Goal: Task Accomplishment & Management: Use online tool/utility

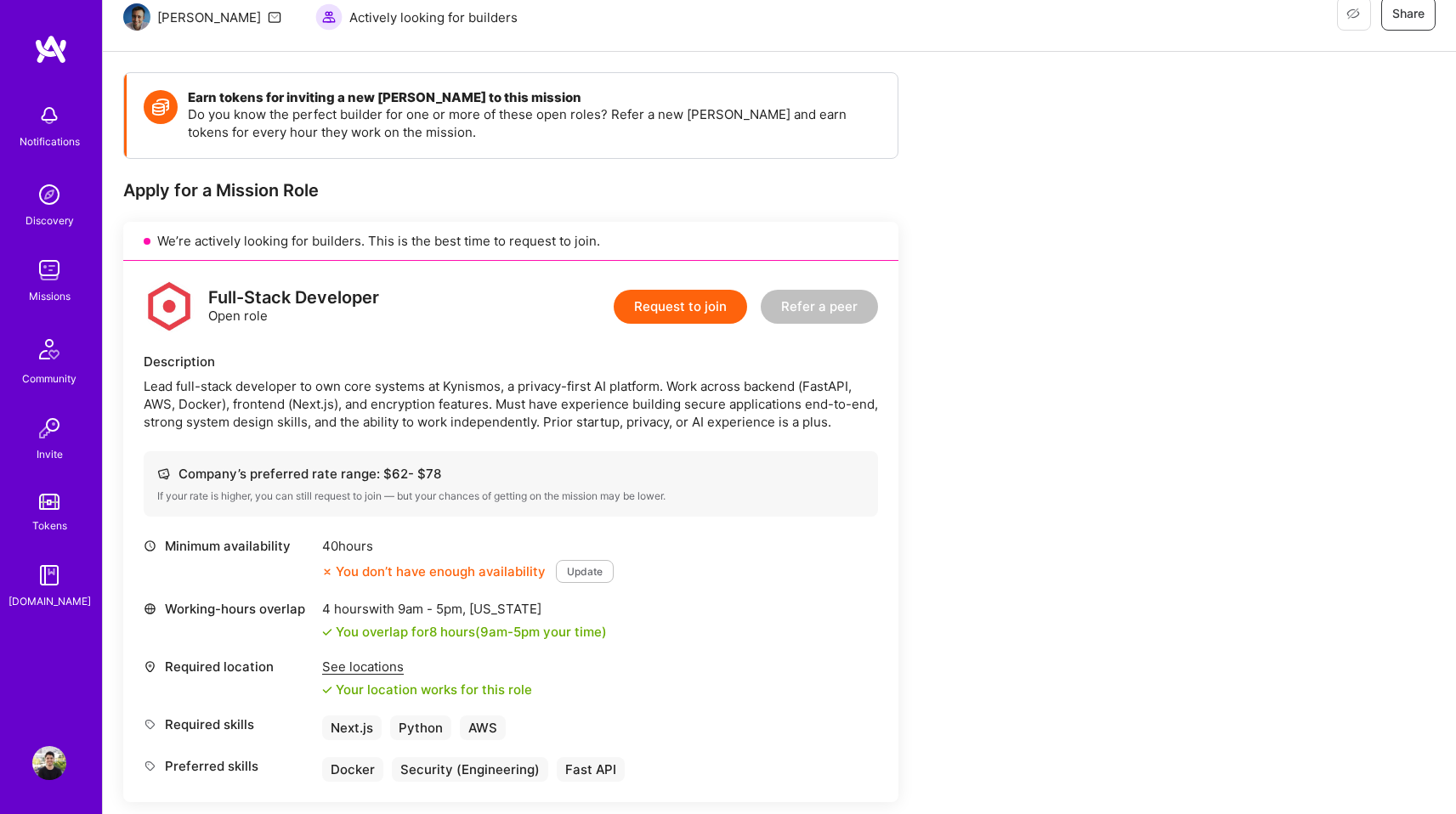
scroll to position [1, 0]
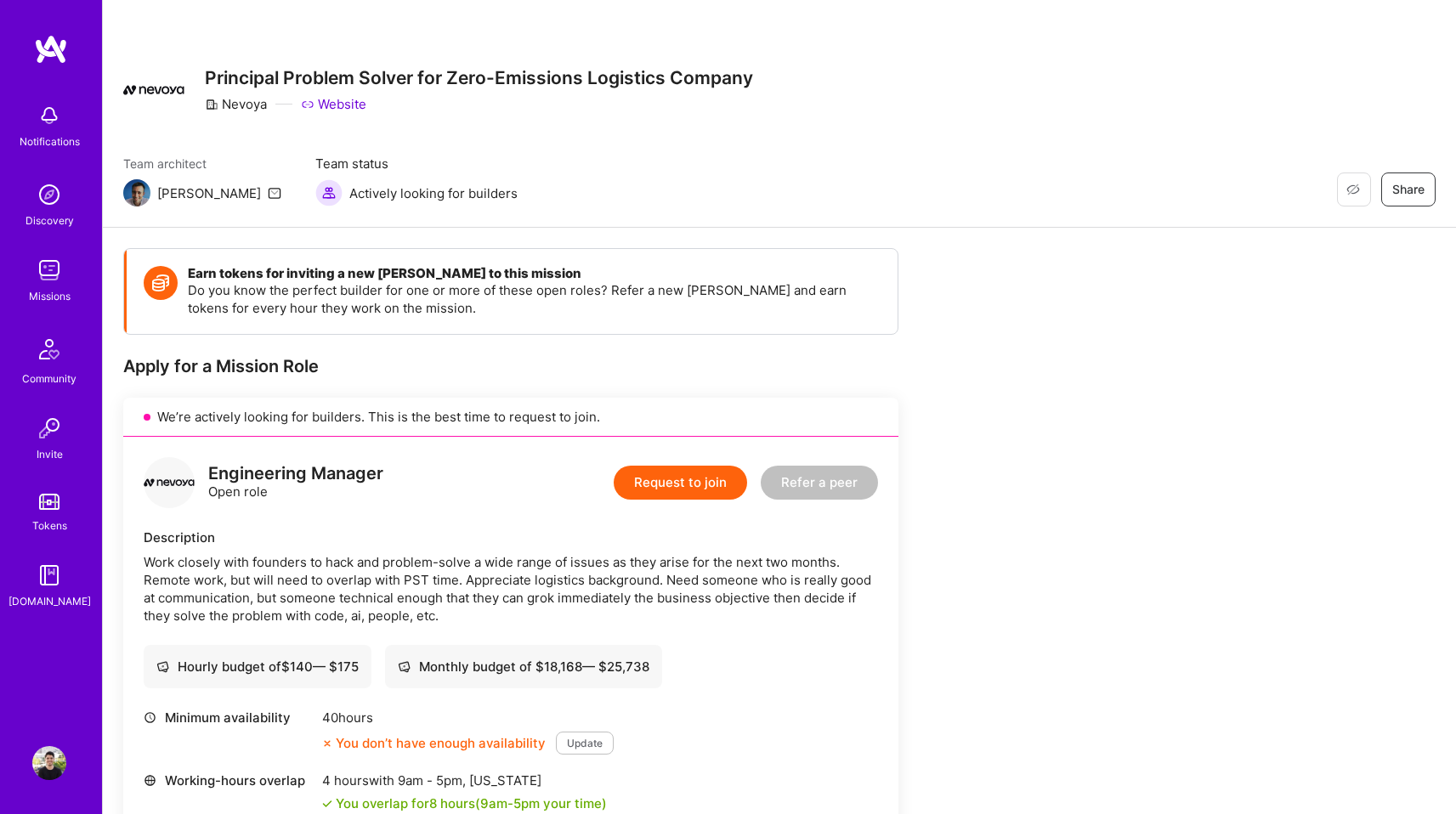
click at [676, 549] on div "Description Work closely with founders to hack and problem-solve a wide range o…" at bounding box center [511, 576] width 734 height 96
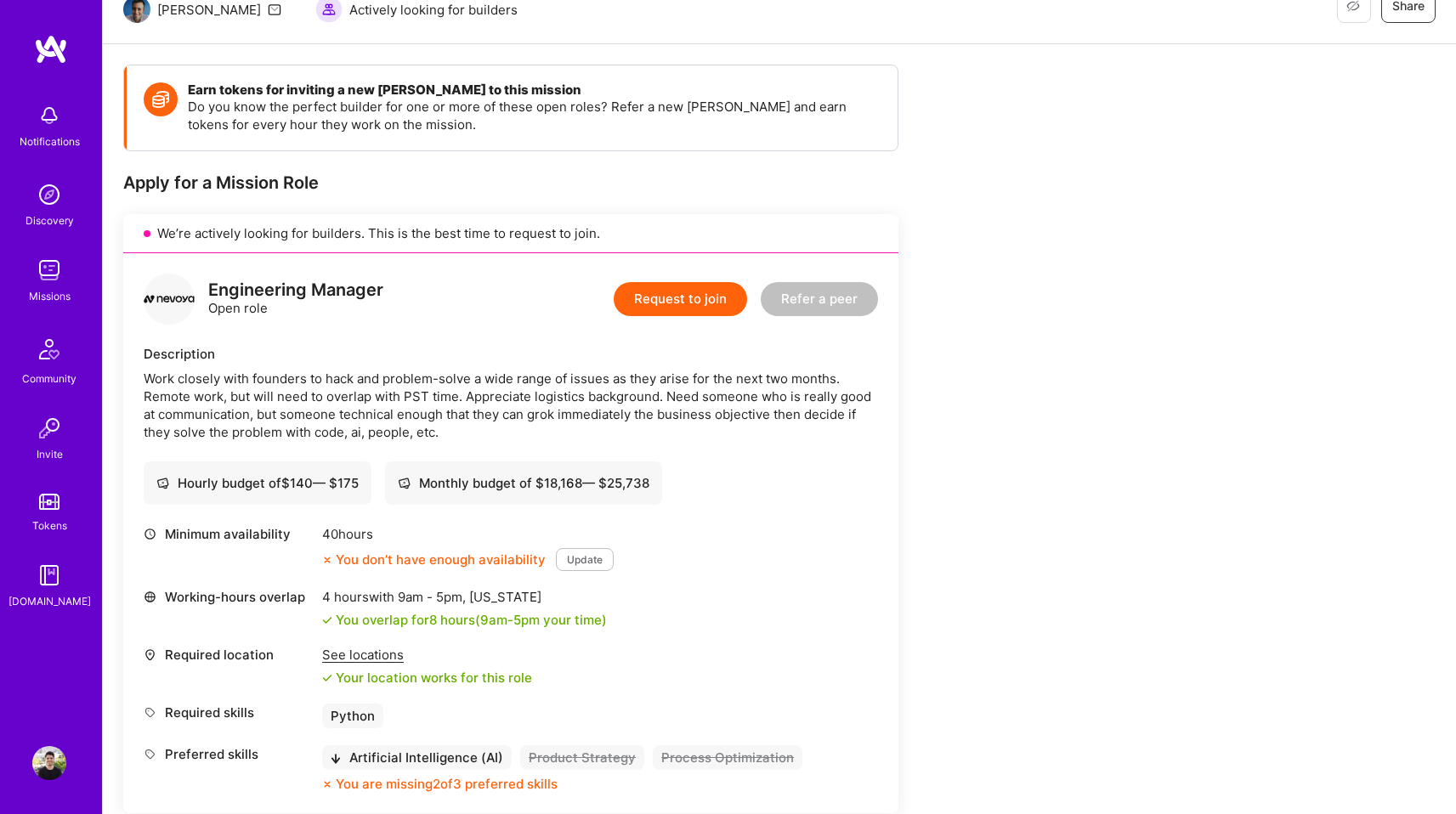
scroll to position [378, 0]
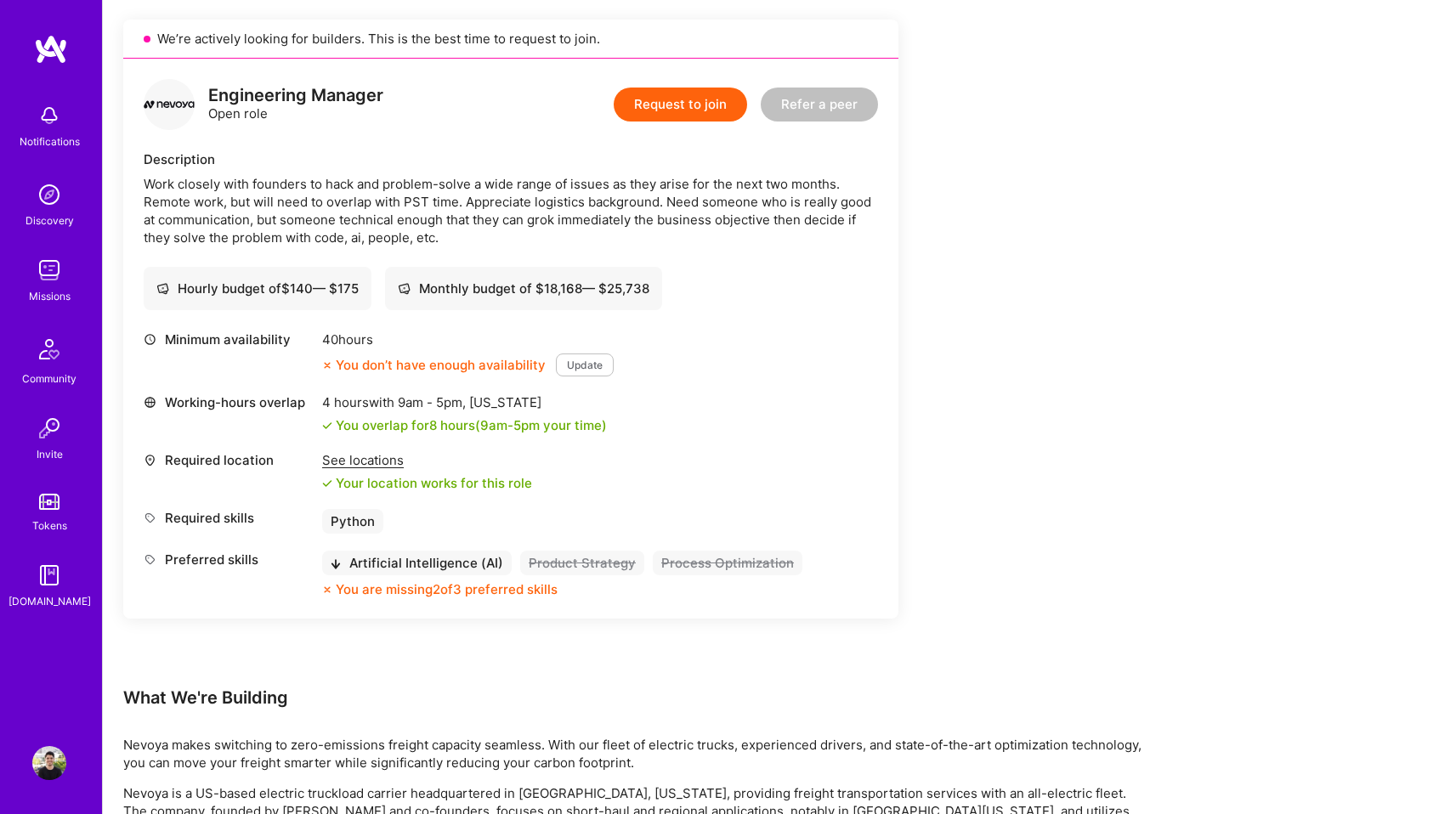
click at [810, 362] on div "Minimum availability 40 hours You don’t have enough availability Update" at bounding box center [511, 353] width 734 height 46
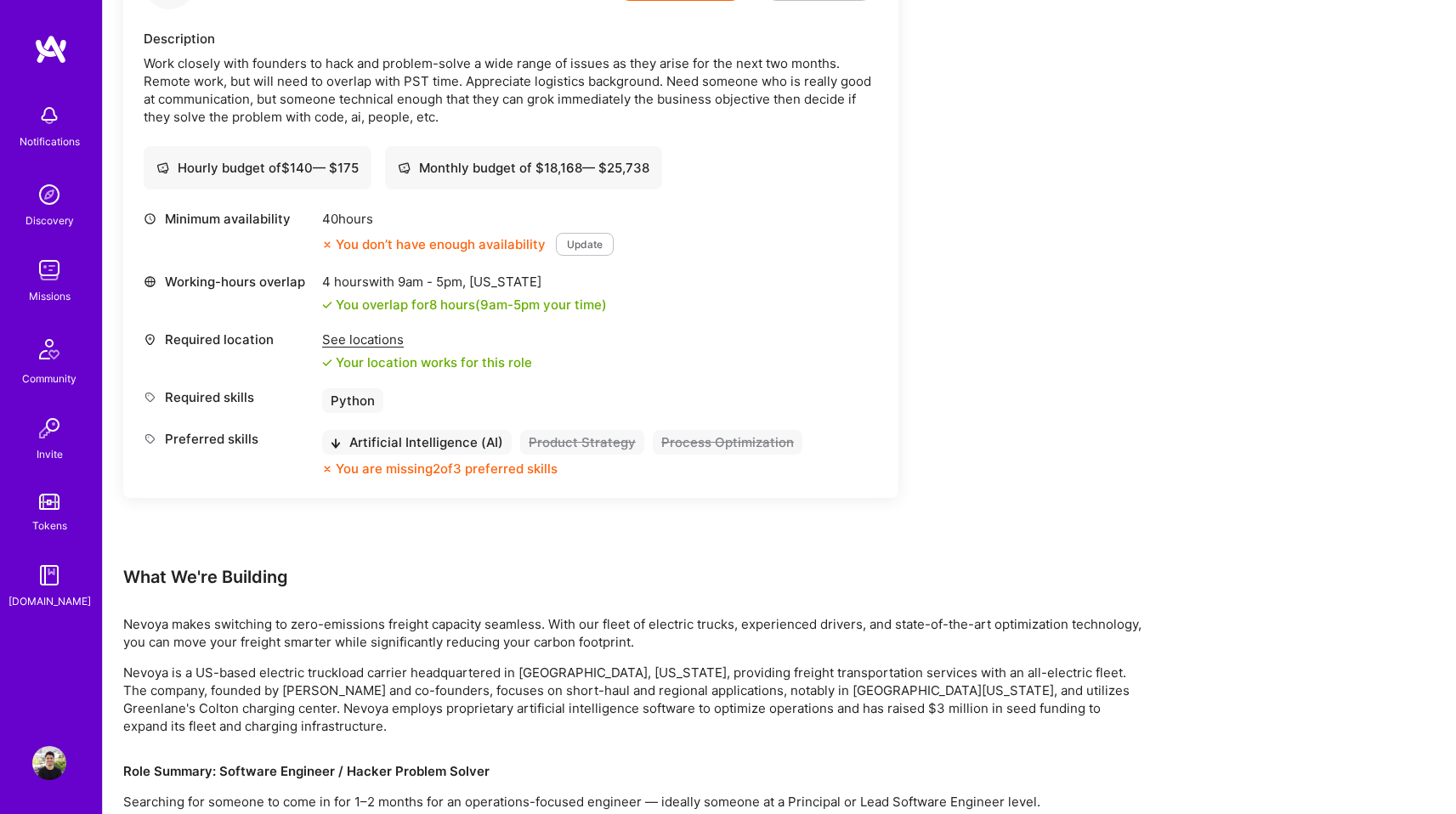
scroll to position [586, 0]
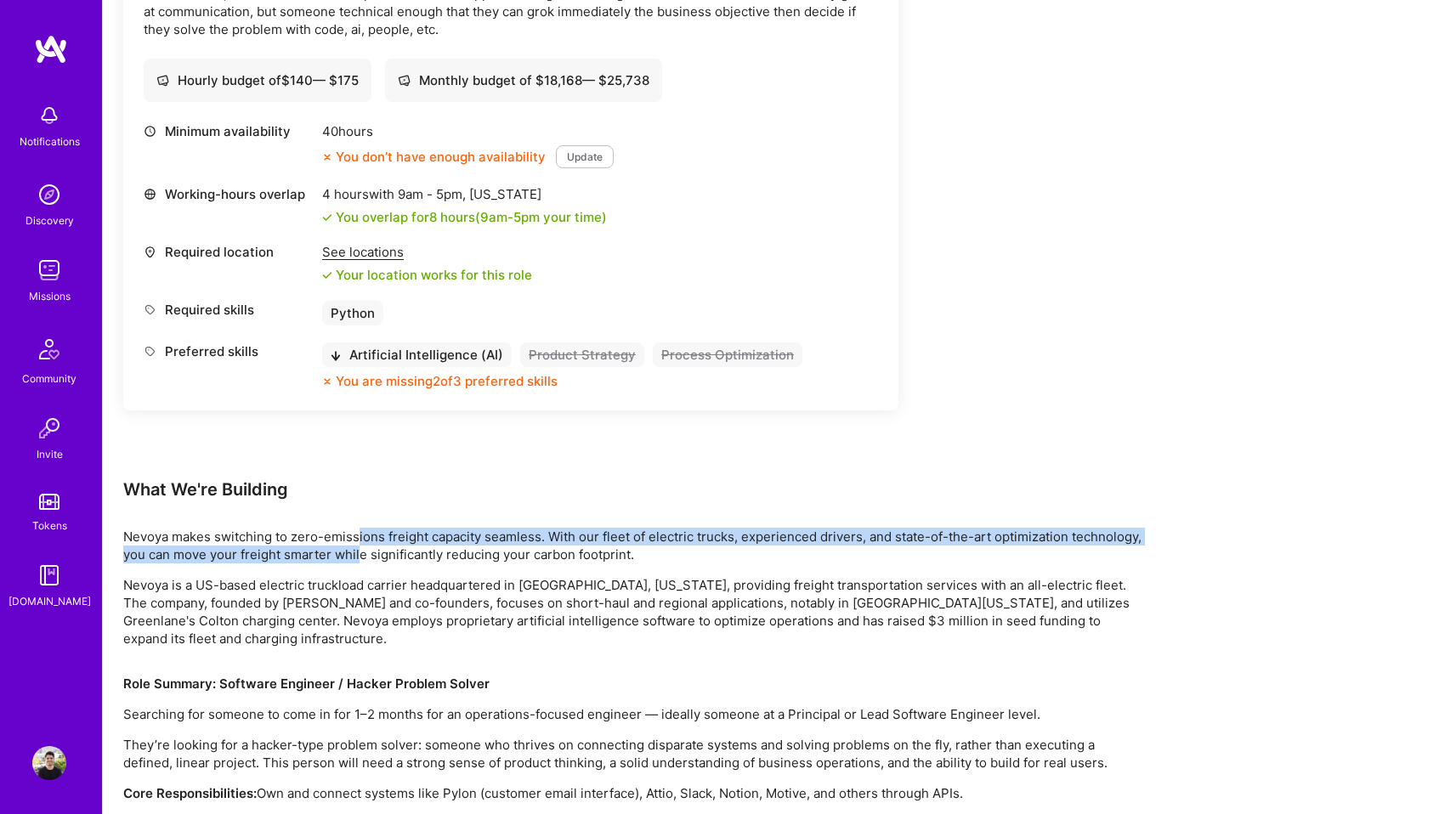
drag, startPoint x: 356, startPoint y: 535, endPoint x: 358, endPoint y: 557, distance: 22.1
click at [358, 557] on p "Nevoya makes switching to zero-emissions freight capacity seamless. With our fl…" at bounding box center [633, 545] width 1020 height 36
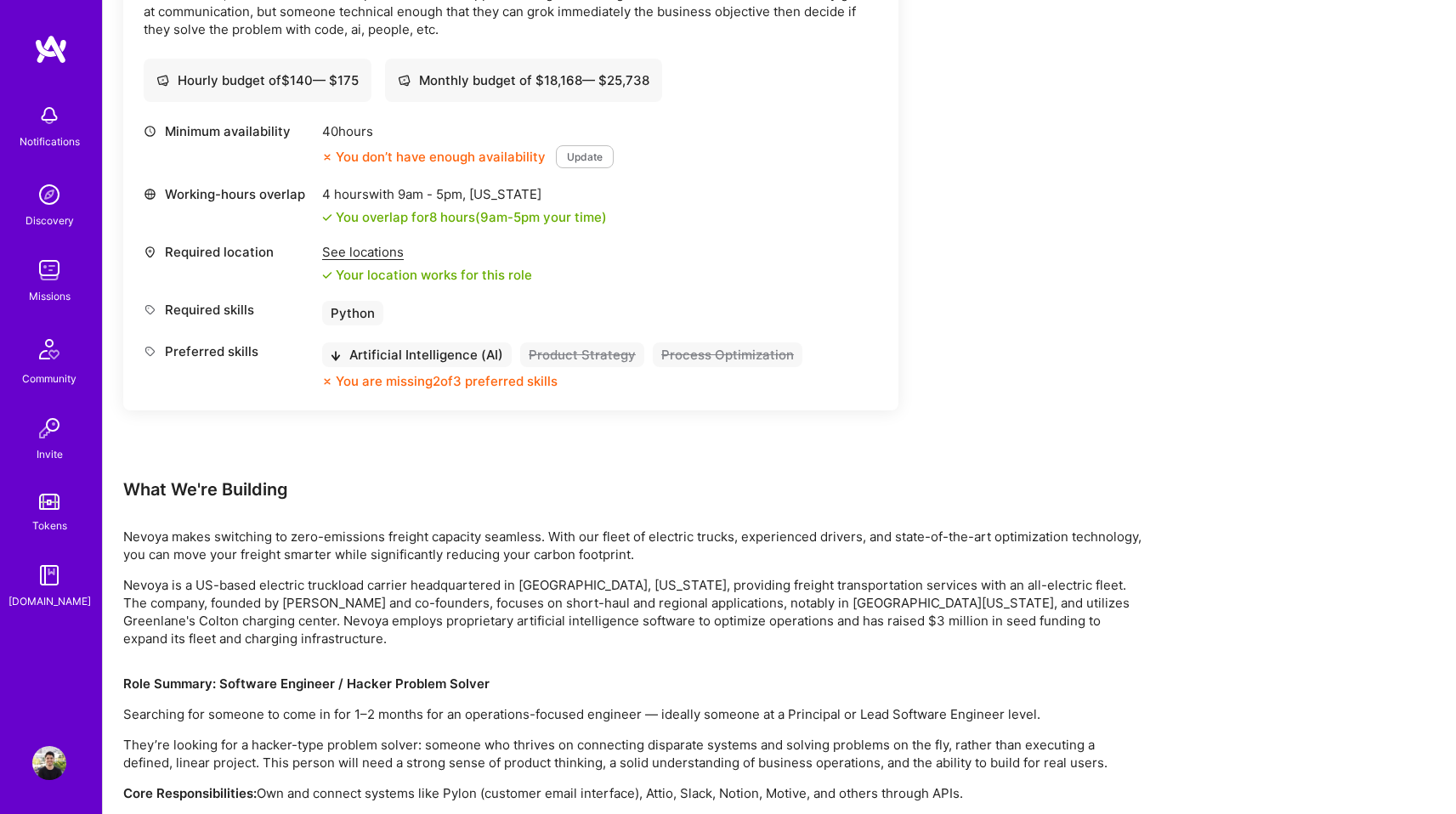
click at [594, 656] on div "Earn tokens for inviting a new [PERSON_NAME] to this mission Do you know the pe…" at bounding box center [633, 339] width 1020 height 1354
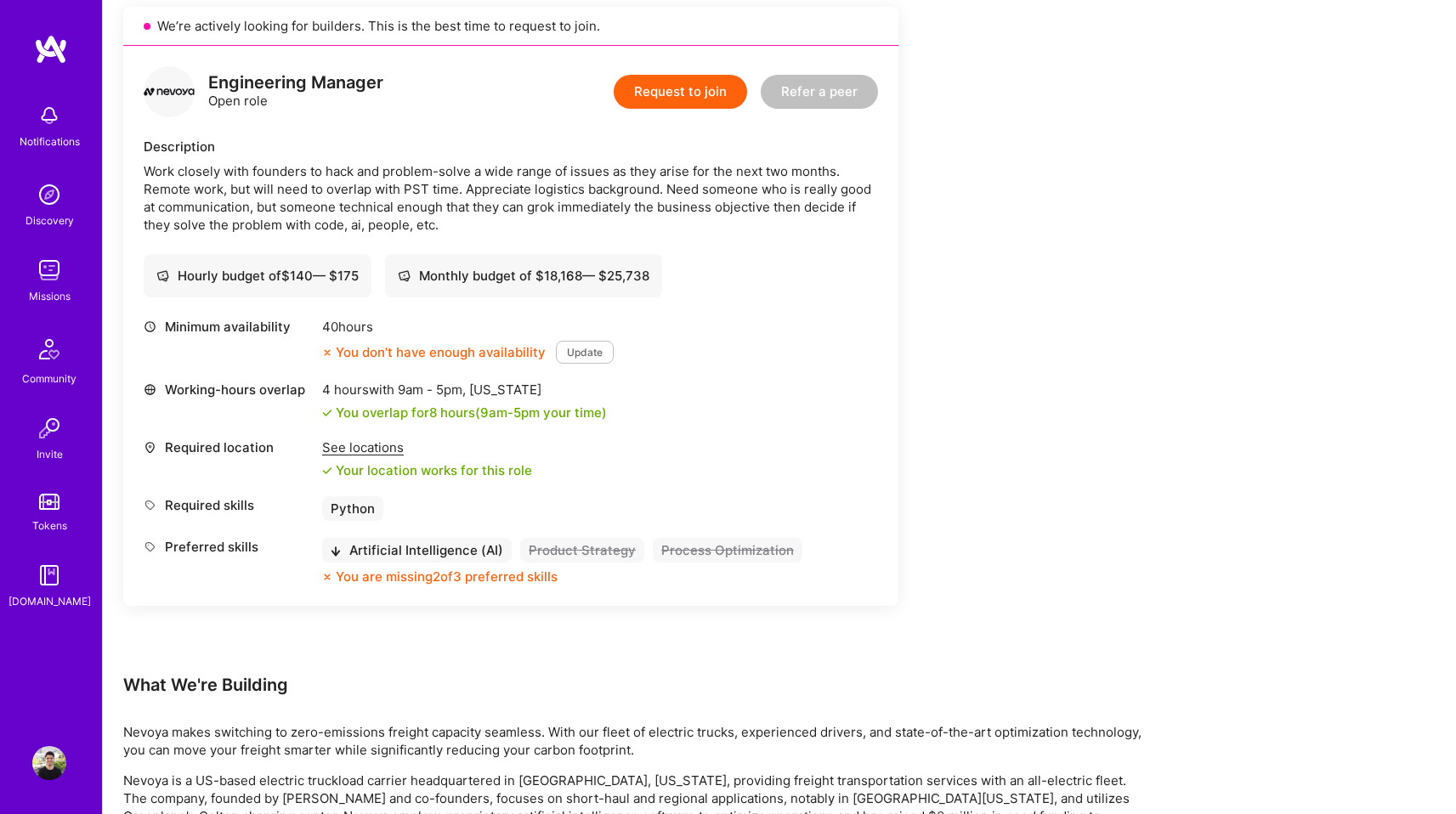
click at [1114, 346] on div "Earn tokens for inviting a new [PERSON_NAME] to this mission Do you know the pe…" at bounding box center [633, 534] width 1020 height 1354
